Goal: Information Seeking & Learning: Learn about a topic

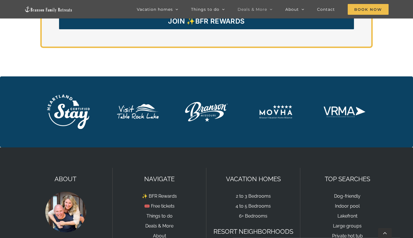
scroll to position [1337, 0]
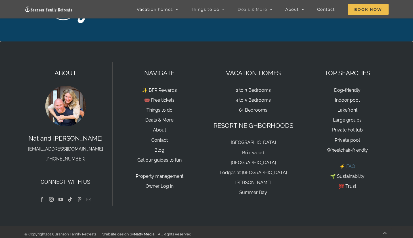
click at [353, 164] on link "⚡️ FAQ" at bounding box center [348, 166] width 16 height 5
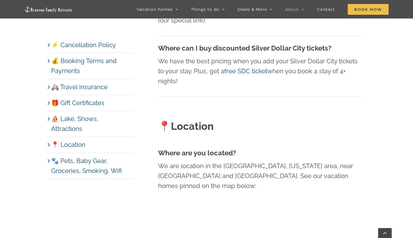
scroll to position [2508, 0]
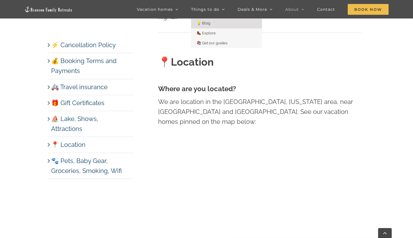
click at [208, 23] on span "💡 Blog" at bounding box center [204, 23] width 14 height 4
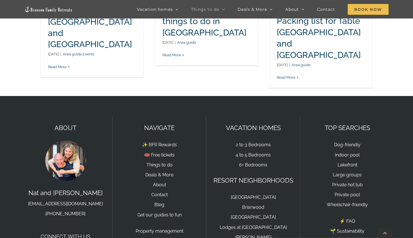
scroll to position [365, 0]
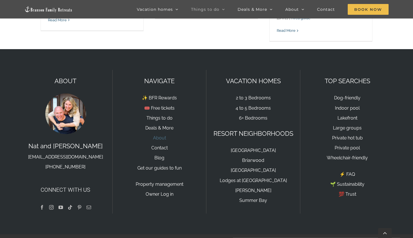
click at [158, 137] on link "About" at bounding box center [159, 137] width 13 height 5
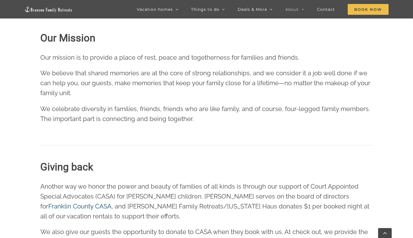
scroll to position [650, 0]
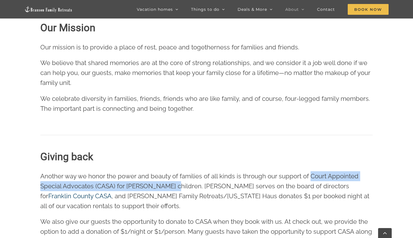
drag, startPoint x: 307, startPoint y: 154, endPoint x: 167, endPoint y: 163, distance: 140.1
click at [167, 172] on span "Another way we honor the power and beauty of families of all kinds is through o…" at bounding box center [199, 185] width 319 height 27
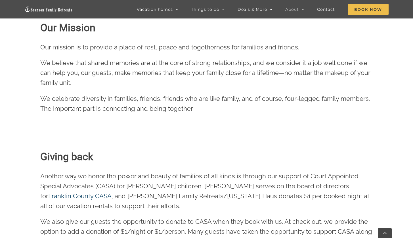
click at [306, 172] on span "Another way we honor the power and beauty of families of all kinds is through o…" at bounding box center [199, 185] width 319 height 27
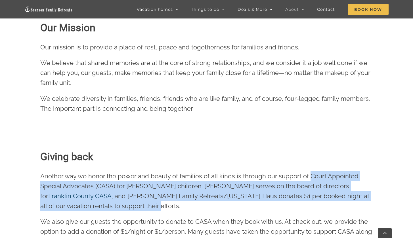
drag, startPoint x: 307, startPoint y: 154, endPoint x: 317, endPoint y: 180, distance: 28.0
click at [317, 180] on p "Another way we honor the power and beauty of families of all kinds is through o…" at bounding box center [206, 191] width 332 height 40
click at [307, 172] on span "Another way we honor the power and beauty of families of all kinds is through o…" at bounding box center [199, 185] width 319 height 27
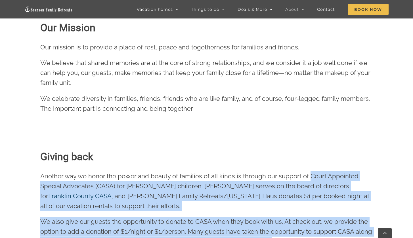
drag, startPoint x: 308, startPoint y: 155, endPoint x: 295, endPoint y: 215, distance: 61.1
click at [295, 215] on div "Another way we honor the power and beauty of families of all kinds is through o…" at bounding box center [206, 211] width 332 height 81
copy div "Court Appointed Special Advocates (CASA) for [PERSON_NAME] children. [PERSON_NA…"
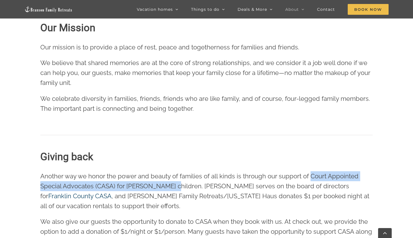
drag, startPoint x: 307, startPoint y: 153, endPoint x: 166, endPoint y: 165, distance: 141.5
click at [167, 172] on span "Another way we honor the power and beauty of families of all kinds is through o…" at bounding box center [199, 185] width 319 height 27
copy span "Court Appointed Special Advocates (CASA) for [PERSON_NAME] children"
